Goal: Find specific page/section: Find specific page/section

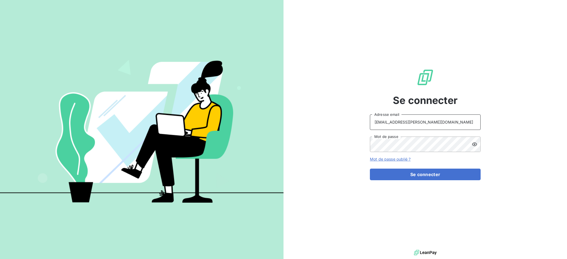
click at [432, 126] on input "[EMAIL_ADDRESS][PERSON_NAME][DOMAIN_NAME]" at bounding box center [425, 123] width 111 height 16
type input "[PERSON_NAME][EMAIL_ADDRESS][PERSON_NAME][DOMAIN_NAME]"
click at [390, 170] on button "Se connecter" at bounding box center [425, 175] width 111 height 12
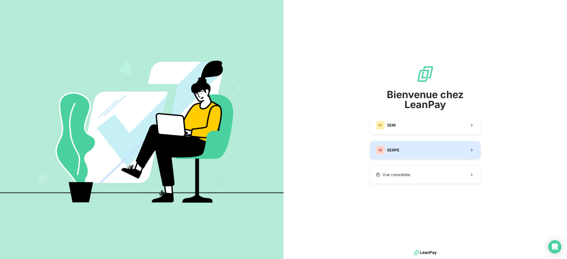
click at [387, 148] on span "SERPE" at bounding box center [393, 151] width 12 height 6
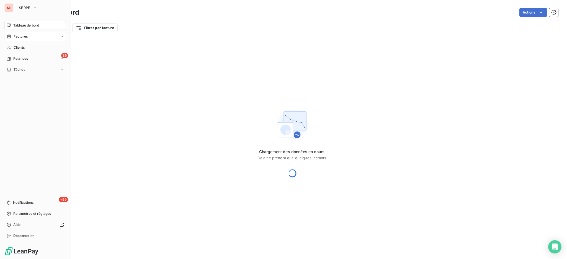
click at [23, 37] on span "Factures" at bounding box center [21, 36] width 14 height 5
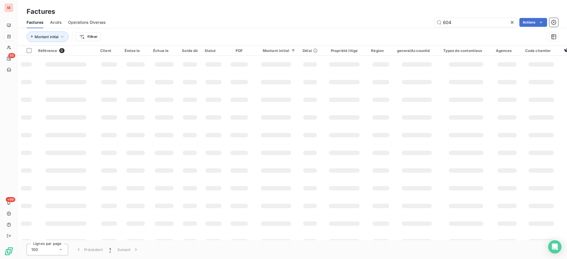
drag, startPoint x: 461, startPoint y: 22, endPoint x: 387, endPoint y: 9, distance: 75.9
click at [387, 9] on div "Factures Factures Avoirs Opérations Diverses 604 Actions Montant initial Filtrer" at bounding box center [292, 23] width 549 height 46
drag, startPoint x: 490, startPoint y: 23, endPoint x: 330, endPoint y: 17, distance: 159.8
click at [331, 17] on div "Factures Avoirs Opérations Diverses TDB - Virt reçu le 07/10 Actions" at bounding box center [292, 23] width 549 height 12
type input "013-25-05-0221"
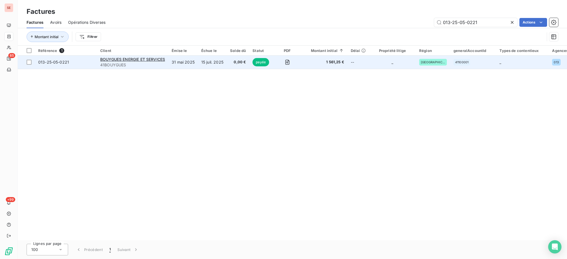
click at [125, 63] on span "41BOUYGUES" at bounding box center [132, 65] width 65 height 6
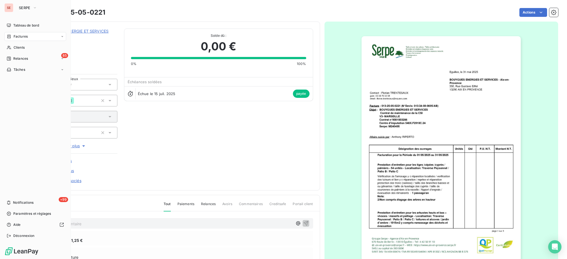
click at [19, 38] on span "Factures" at bounding box center [21, 36] width 14 height 5
click at [23, 236] on span "Déconnexion" at bounding box center [23, 236] width 21 height 5
